Goal: Task Accomplishment & Management: Use online tool/utility

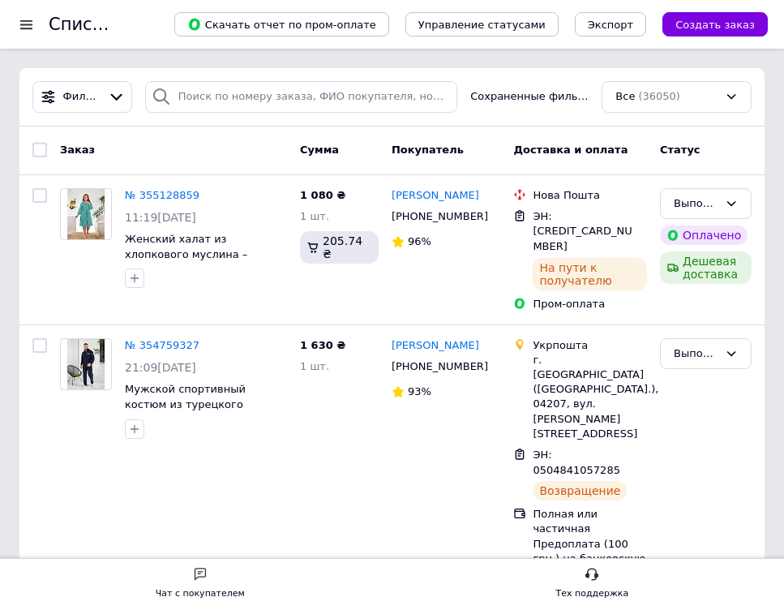
click at [17, 26] on div at bounding box center [26, 24] width 20 height 15
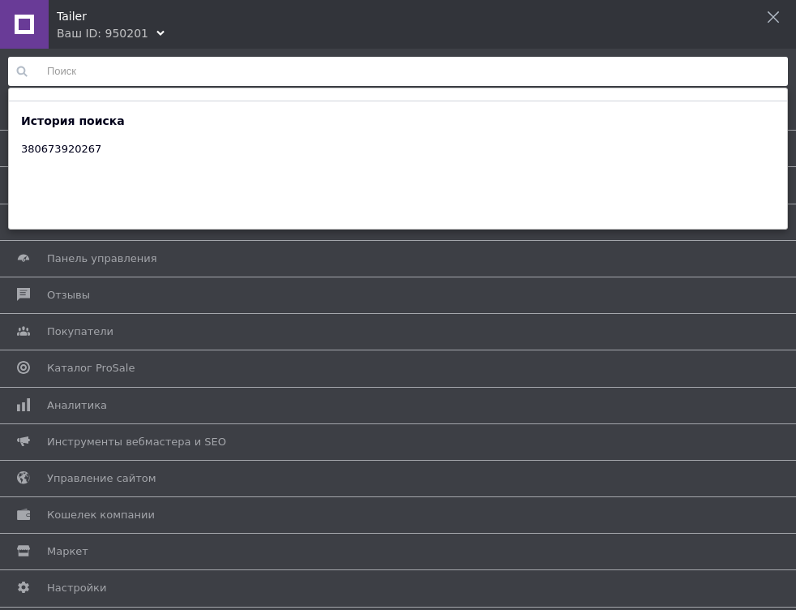
click at [121, 73] on input at bounding box center [398, 71] width 780 height 29
paste input "380959006143"
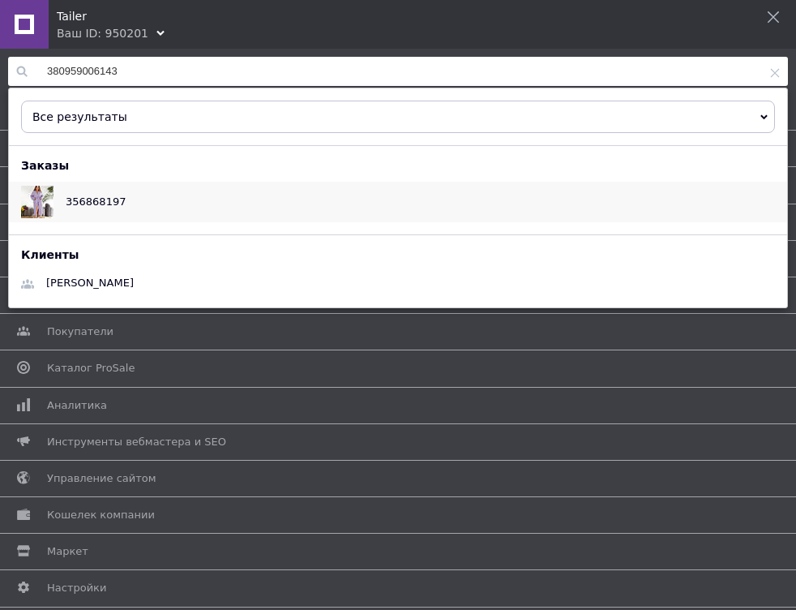
type input "380959006143"
click at [62, 215] on div "356868197" at bounding box center [95, 202] width 84 height 41
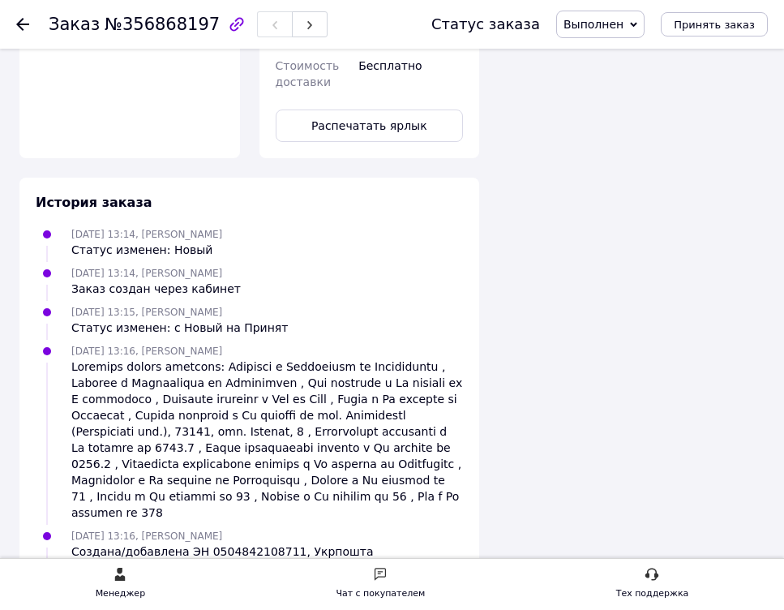
scroll to position [1363, 0]
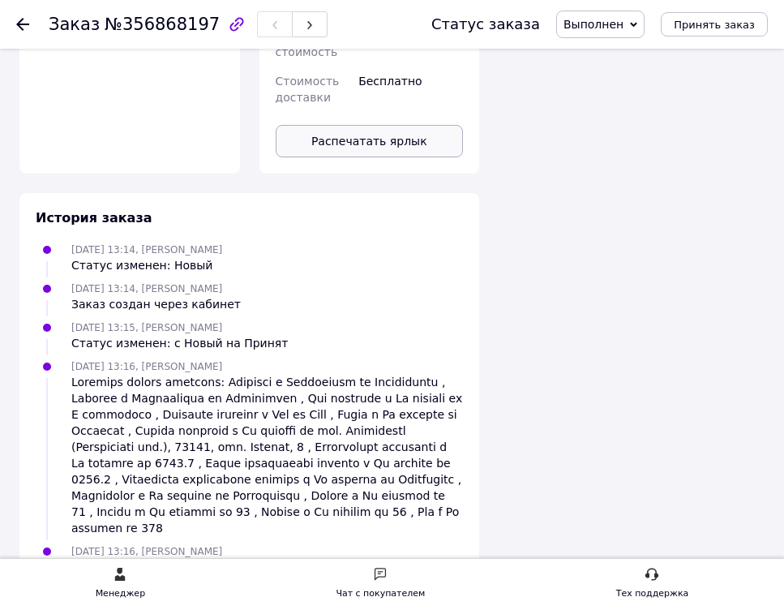
click at [406, 125] on button "Распечатать ярлык" at bounding box center [370, 141] width 188 height 32
